Goal: Transaction & Acquisition: Purchase product/service

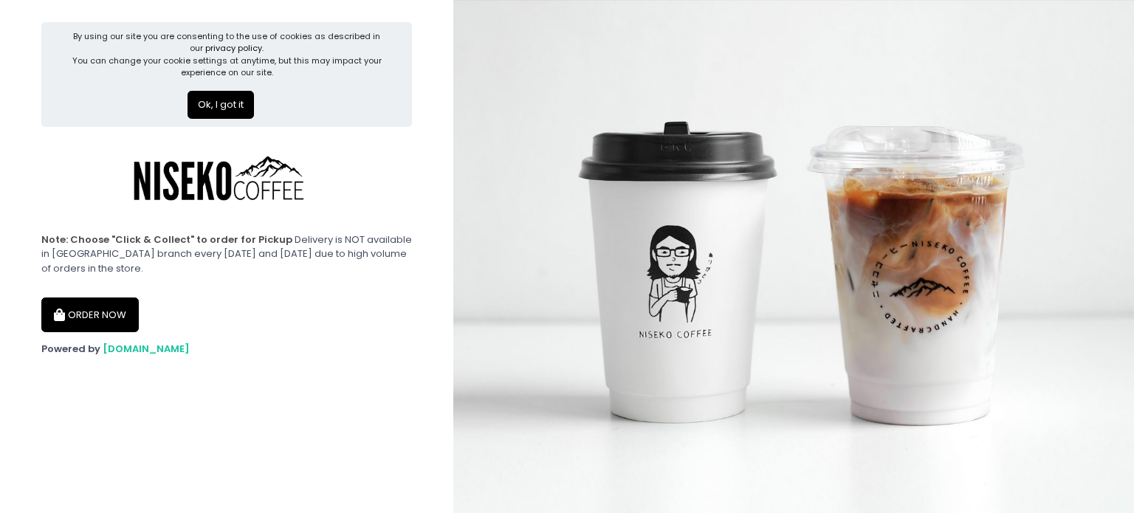
click at [106, 320] on button "ORDER NOW" at bounding box center [89, 315] width 97 height 35
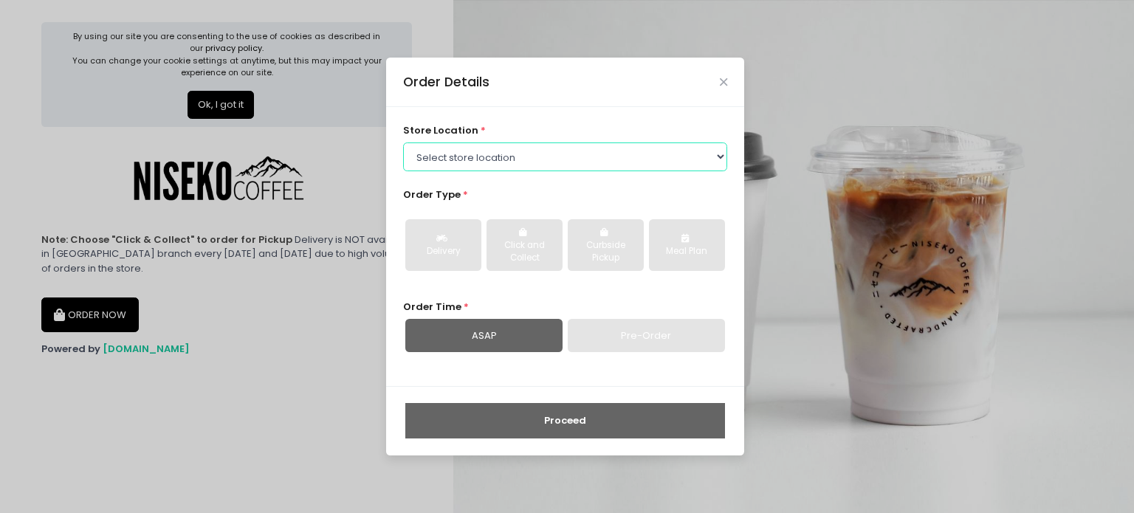
click at [556, 159] on select "Select store location [GEOGRAPHIC_DATA] [GEOGRAPHIC_DATA] Niseko Coffee [GEOGRA…" at bounding box center [565, 157] width 325 height 28
select select "645a039fd957f8b56cab6e88"
click at [403, 143] on select "Select store location [GEOGRAPHIC_DATA] [GEOGRAPHIC_DATA] Niseko Coffee [GEOGRA…" at bounding box center [565, 157] width 325 height 28
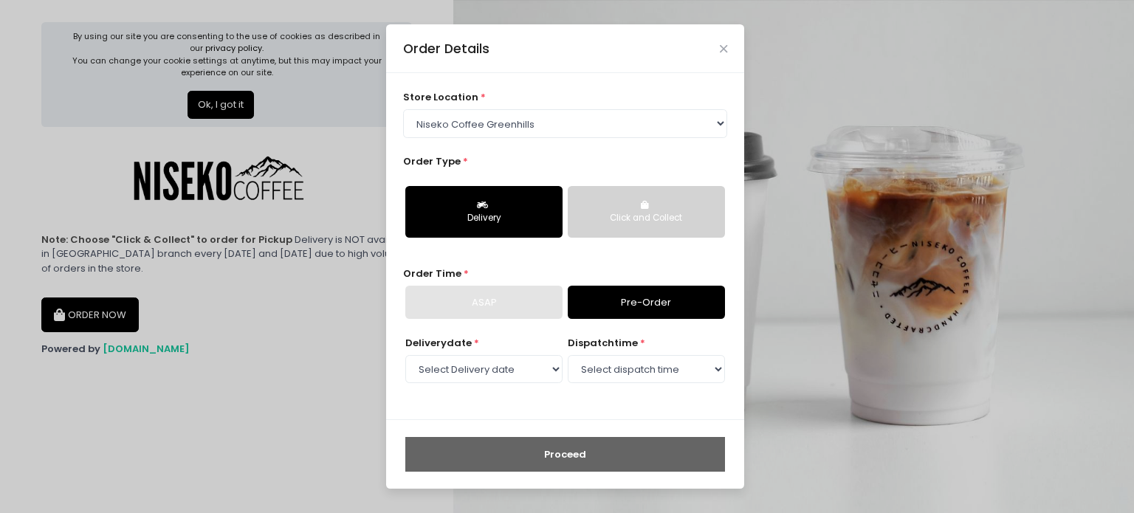
click at [541, 218] on div "Delivery" at bounding box center [484, 218] width 137 height 13
click at [530, 302] on div "ASAP" at bounding box center [483, 303] width 157 height 34
click at [539, 368] on select "Select Delivery date [DATE] [DATE] [DATE] [DATE] [DATE] [DATE] [DATE] [DATE] [D…" at bounding box center [483, 369] width 157 height 28
select select "[DATE]"
click at [405, 355] on select "Select Delivery date [DATE] [DATE] [DATE] [DATE] [DATE] [DATE] [DATE] [DATE] [D…" at bounding box center [483, 369] width 157 height 28
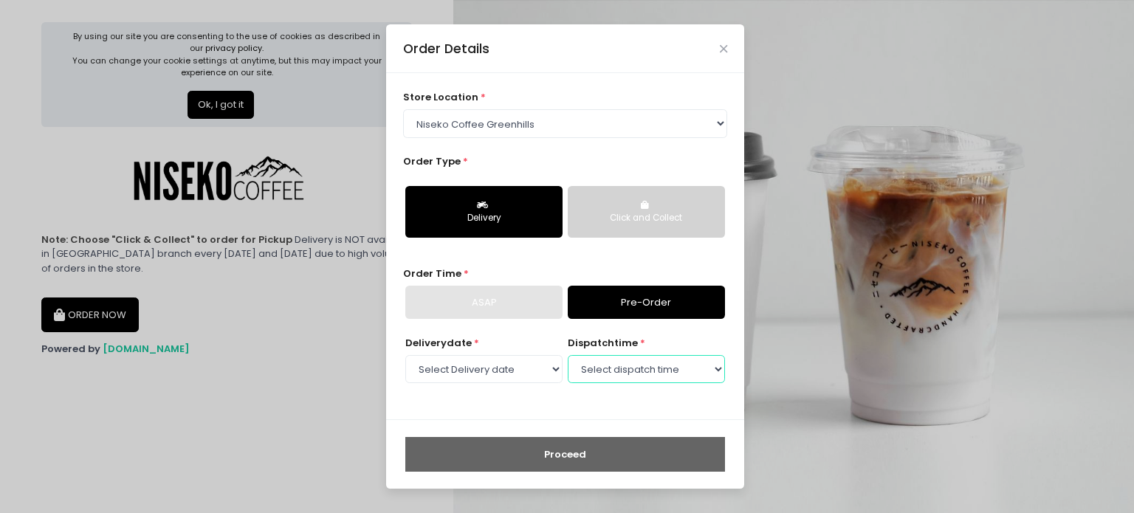
click at [622, 380] on select "Select dispatch time 11:30 AM - 12:00 PM 12:00 PM - 12:30 PM 12:30 PM - 01:00 P…" at bounding box center [646, 369] width 157 height 28
select select "11:30"
click at [568, 355] on select "Select dispatch time 11:30 AM - 12:00 PM 12:00 PM - 12:30 PM 12:30 PM - 01:00 P…" at bounding box center [646, 369] width 157 height 28
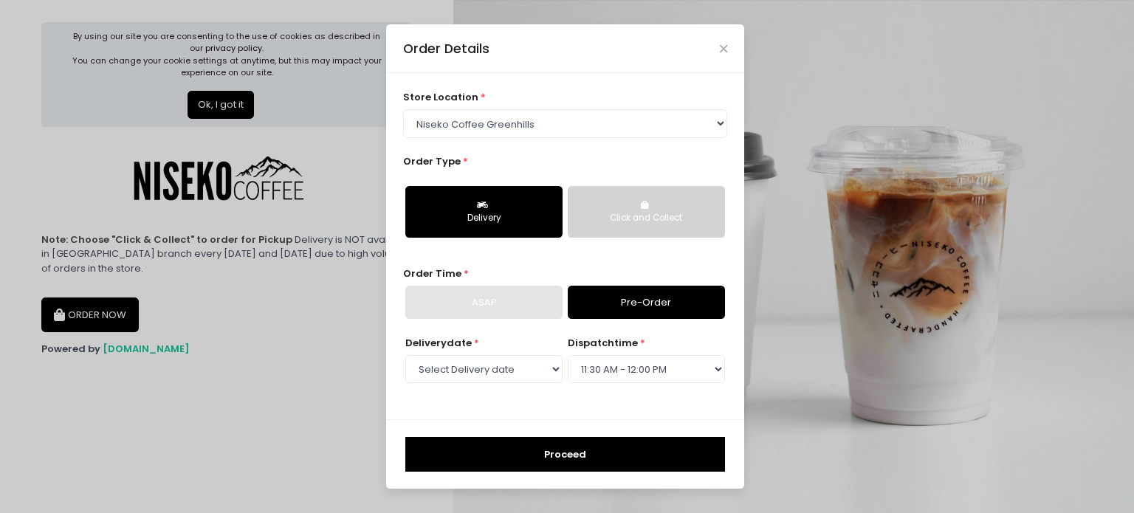
click at [529, 456] on button "Proceed" at bounding box center [565, 454] width 320 height 35
